Goal: Check status: Check status

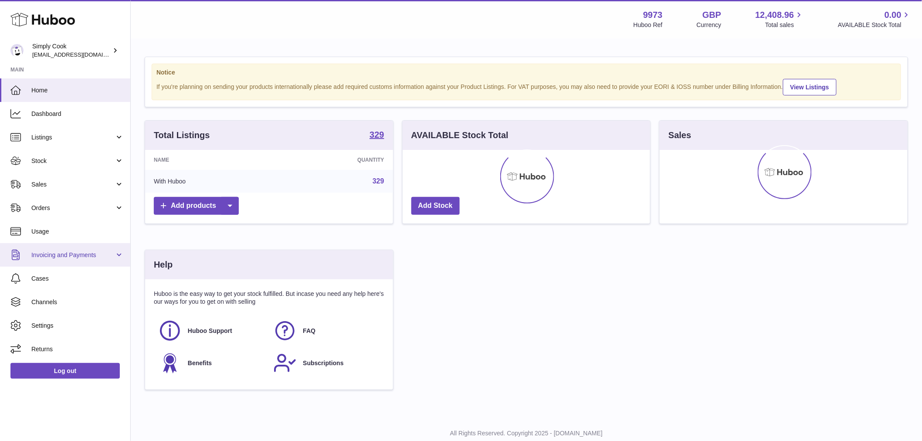
click at [73, 257] on span "Invoicing and Payments" at bounding box center [72, 255] width 83 height 8
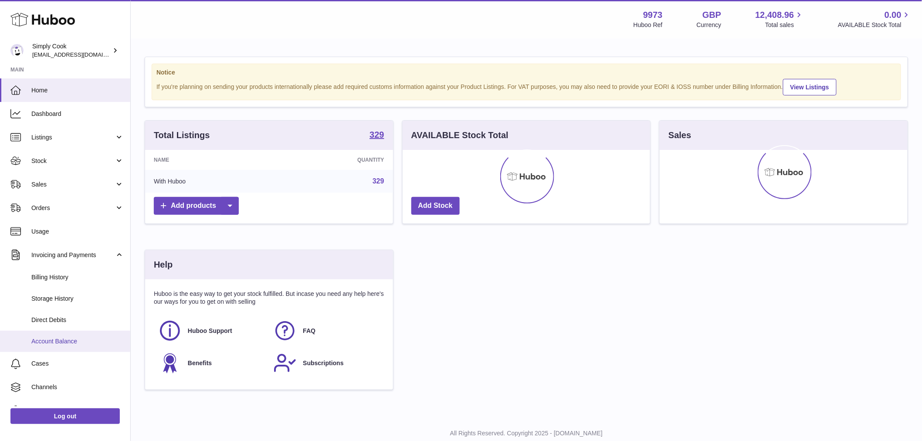
click at [60, 335] on link "Account Balance" at bounding box center [65, 341] width 130 height 21
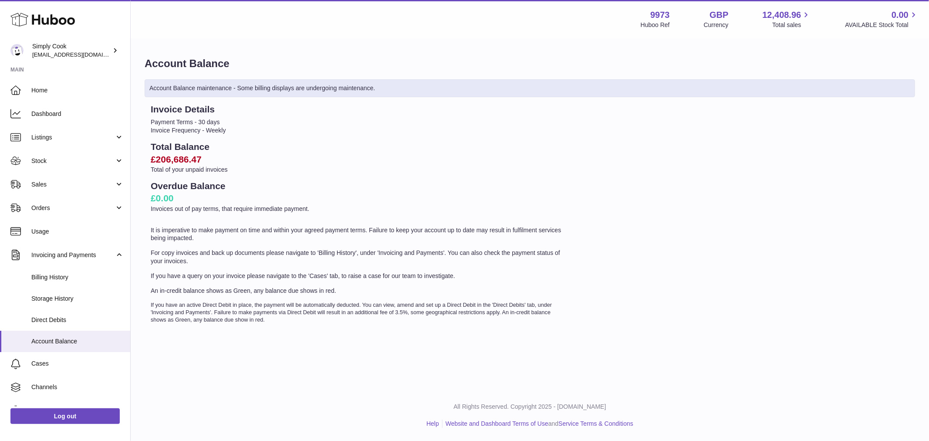
click at [165, 157] on h2 "£206,686.47" at bounding box center [358, 159] width 415 height 12
click at [176, 158] on h2 "£206,686.47" at bounding box center [358, 159] width 415 height 12
